Goal: Task Accomplishment & Management: Manage account settings

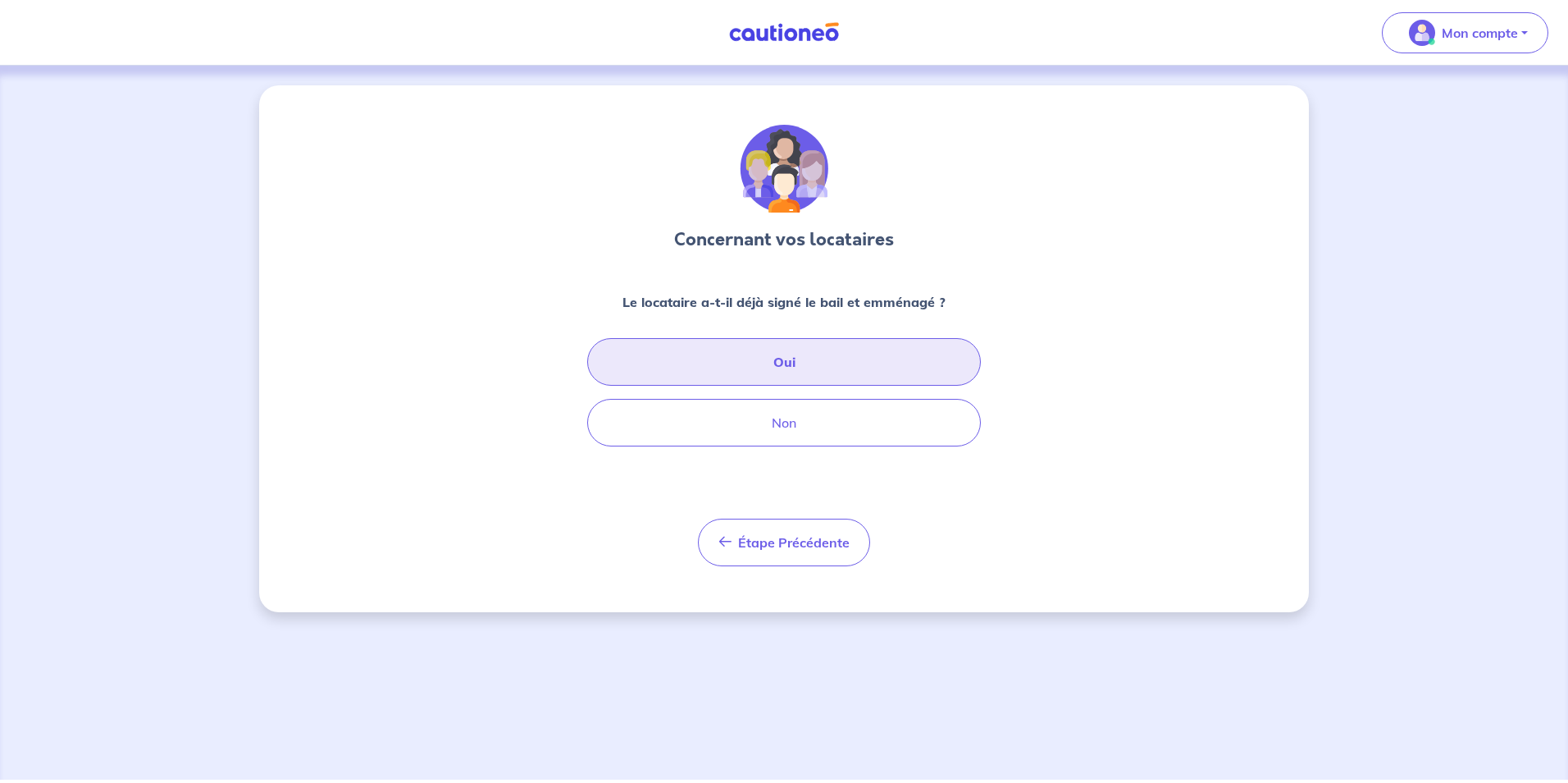
click at [844, 363] on button "Oui" at bounding box center [784, 362] width 394 height 47
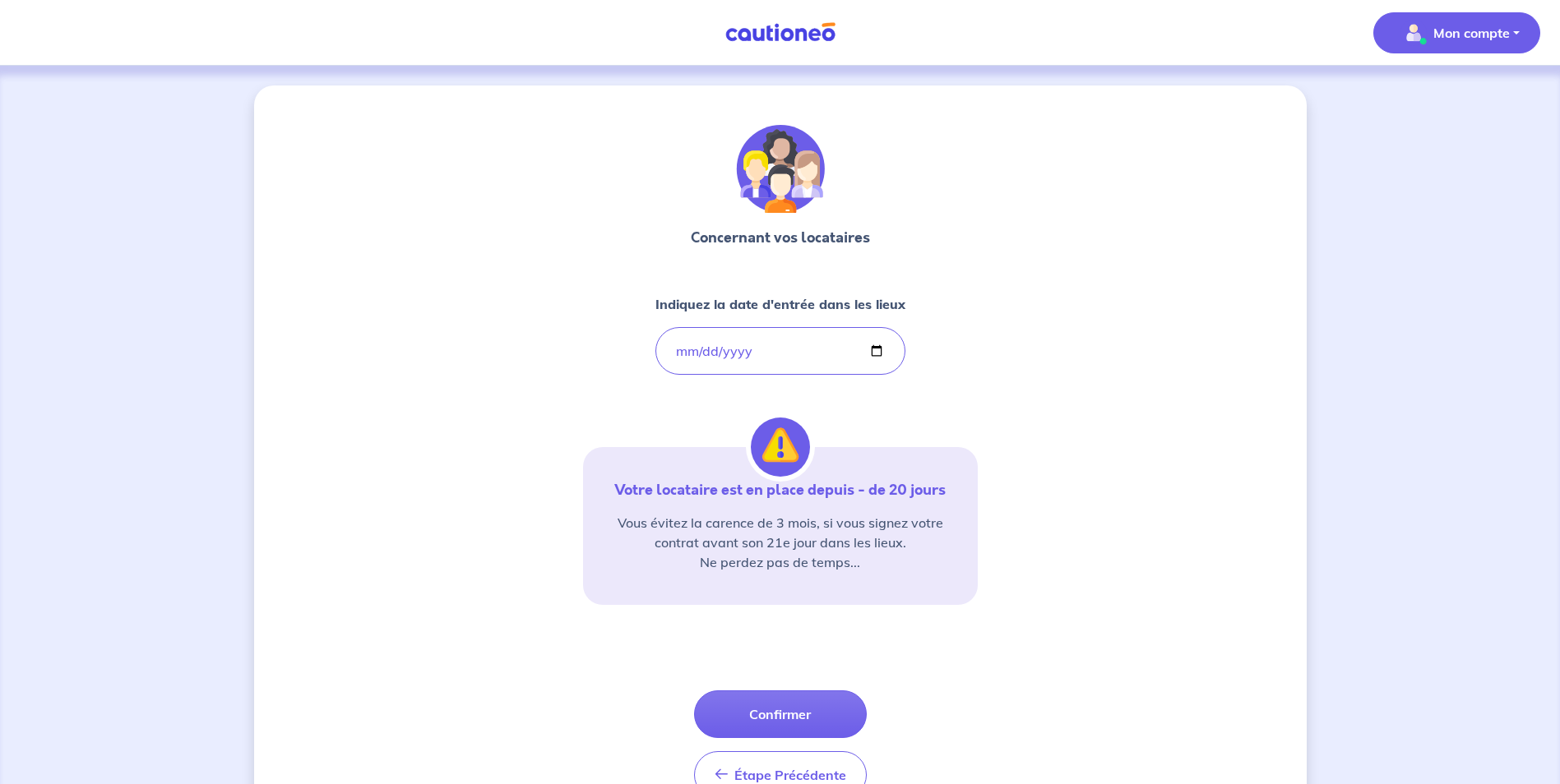
click at [1442, 45] on span "Mon compte" at bounding box center [1452, 32] width 116 height 26
click at [1438, 141] on link "Me déconnecter" at bounding box center [1440, 141] width 132 height 26
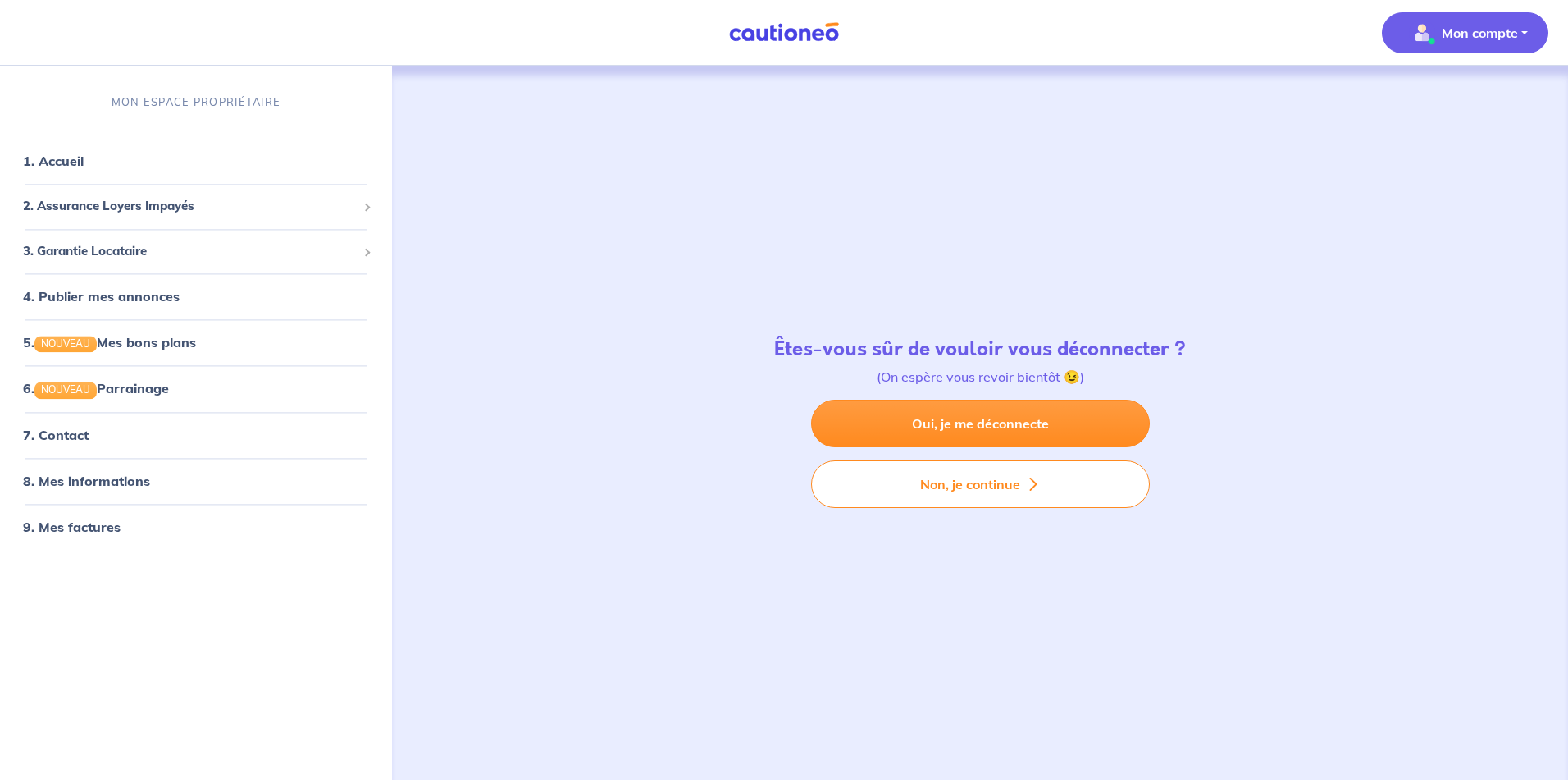
click at [1464, 26] on p "Mon compte" at bounding box center [1481, 33] width 77 height 20
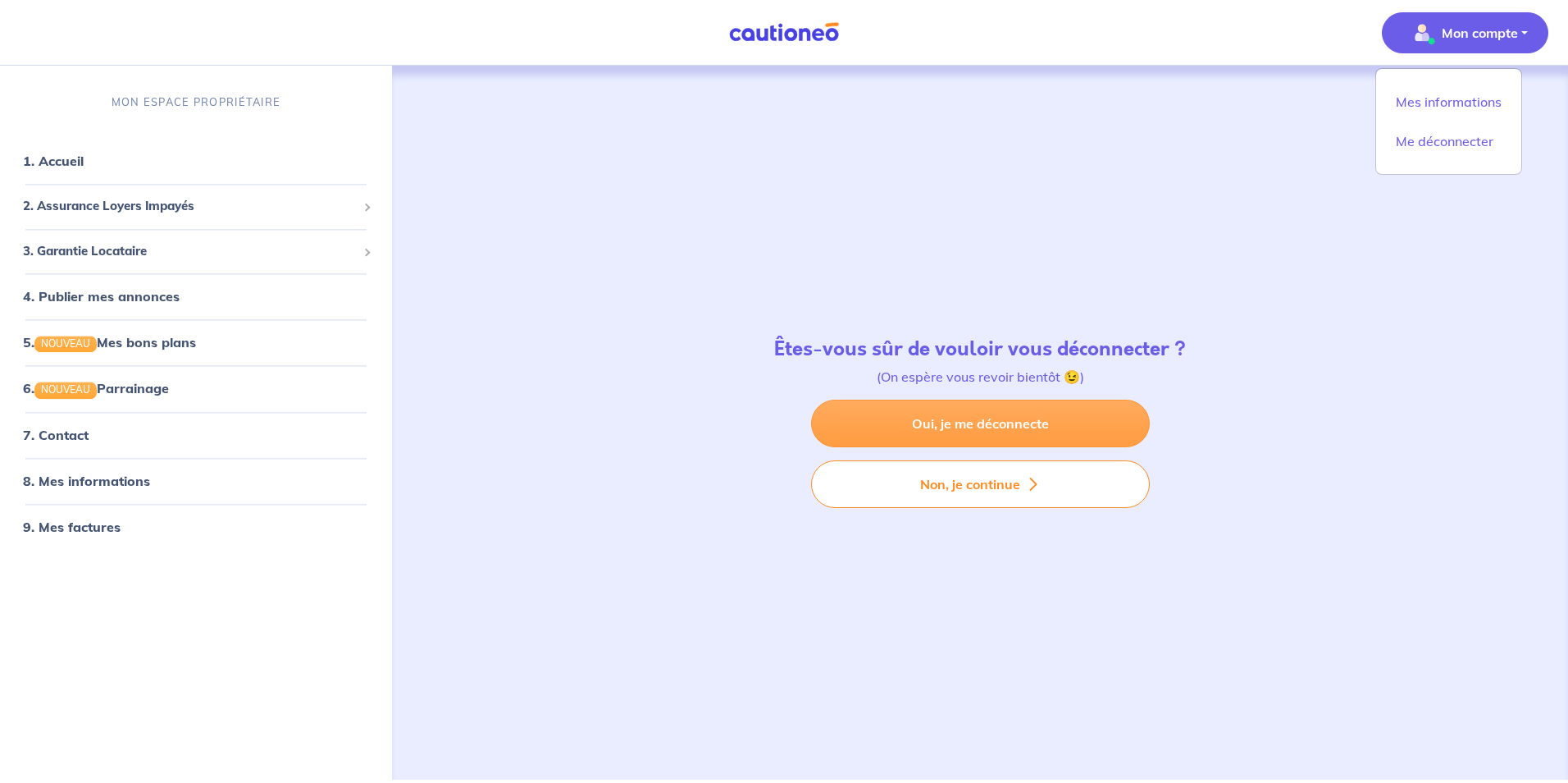
click at [1082, 409] on link "Oui, je me déconnecte" at bounding box center [980, 423] width 338 height 47
